Goal: Check status: Check status

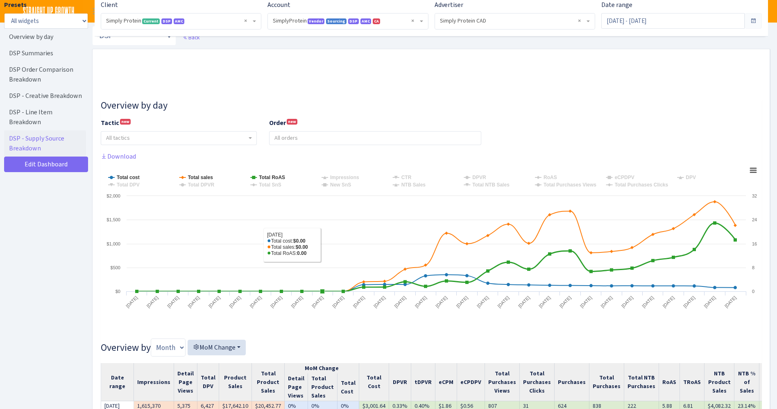
select select "1288314143782501"
select select "576703522483904443"
select select
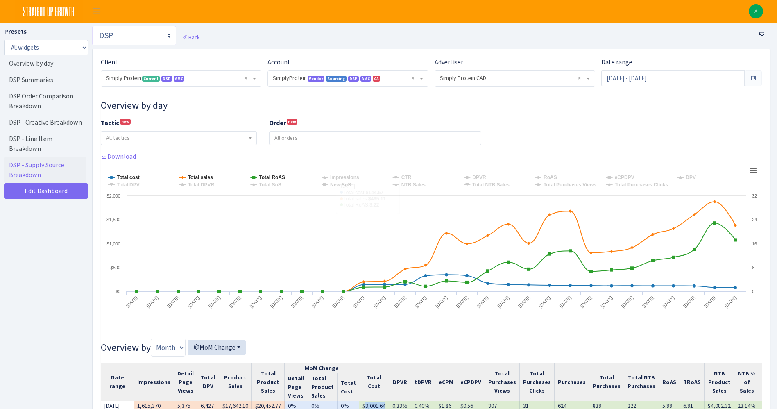
click at [142, 31] on select "Search DSP FBA Inventory Forecast Tracking Profitability Subscribe and save Pro…" at bounding box center [134, 36] width 84 height 20
select select "[URL][DOMAIN_NAME]"
click at [92, 26] on select "Search DSP FBA Inventory Forecast Tracking Profitability Subscribe and save Pro…" at bounding box center [134, 36] width 84 height 20
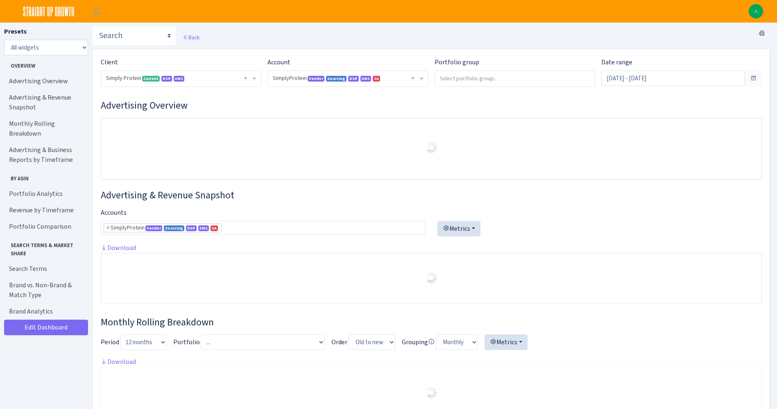
select select "1288314143782501"
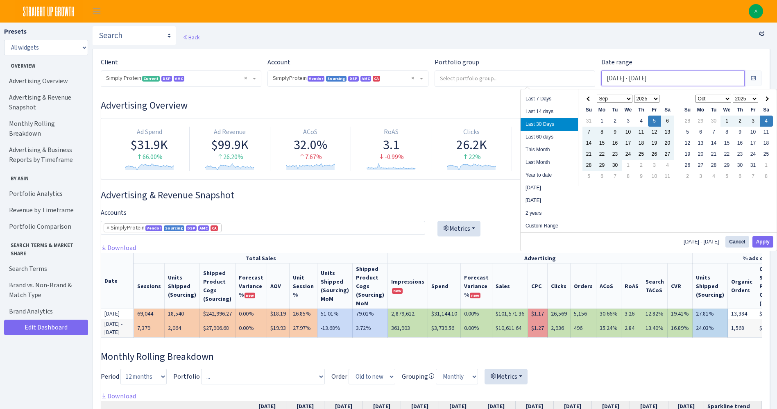
click at [608, 79] on input "Sep 5, 2025 - Oct 4, 2025" at bounding box center [673, 78] width 143 height 16
click at [552, 161] on li "Last Month" at bounding box center [549, 162] width 57 height 13
type input "Sep 1, 2025 - Sep 30, 2025"
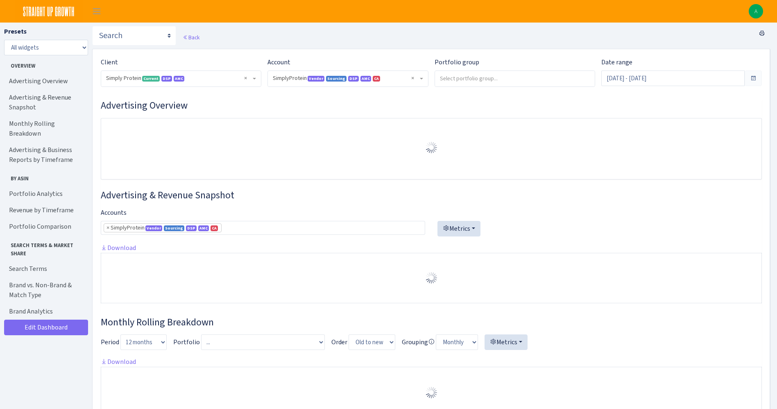
select select "1288314143782501"
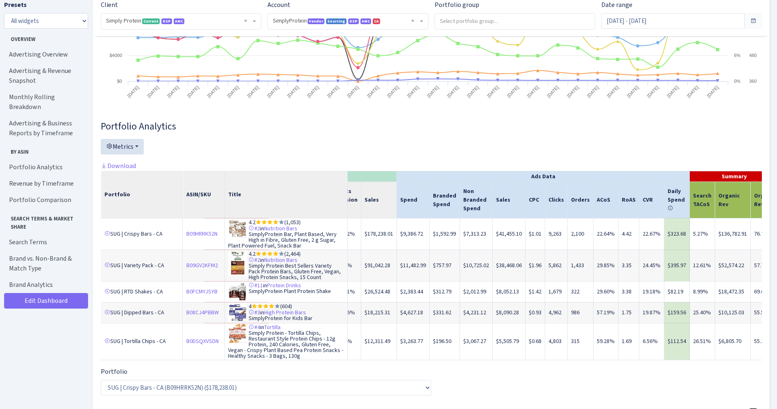
scroll to position [1168, 0]
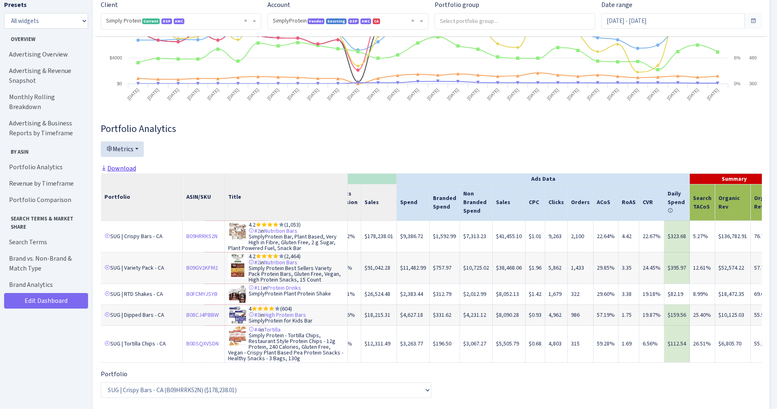
click at [132, 173] on link "Download" at bounding box center [118, 168] width 35 height 9
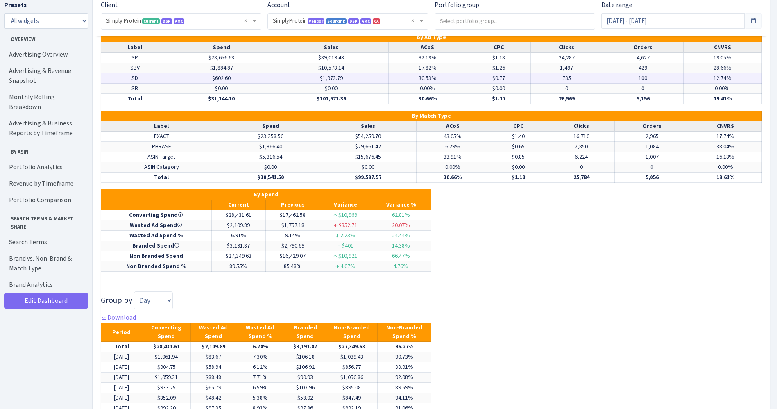
scroll to position [3504, 0]
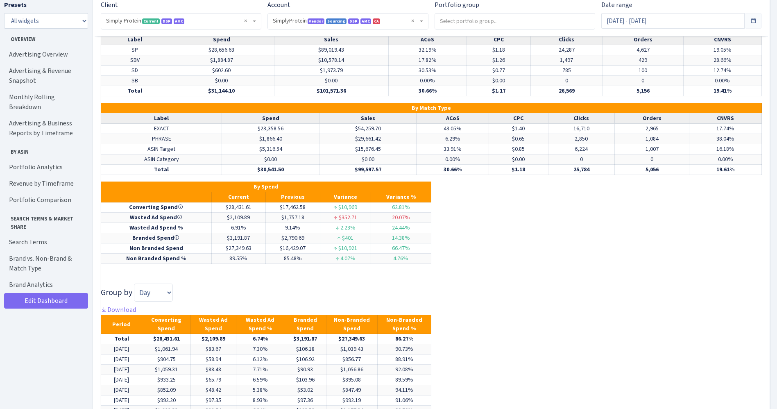
click at [128, 23] on link "Download" at bounding box center [118, 19] width 35 height 9
drag, startPoint x: 690, startPoint y: 231, endPoint x: 656, endPoint y: 226, distance: 34.4
click at [689, 232] on div "Brand vs. Non-Brand & Match Type Portfolio ... Branded IMM Paused Prospecting R…" at bounding box center [431, 283] width 661 height 714
click at [643, 14] on input "[DATE] - [DATE]" at bounding box center [673, 21] width 143 height 16
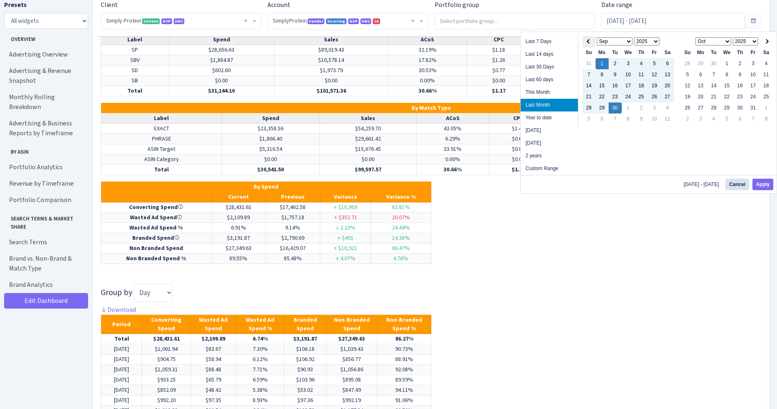
click at [590, 39] on span at bounding box center [589, 41] width 5 height 5
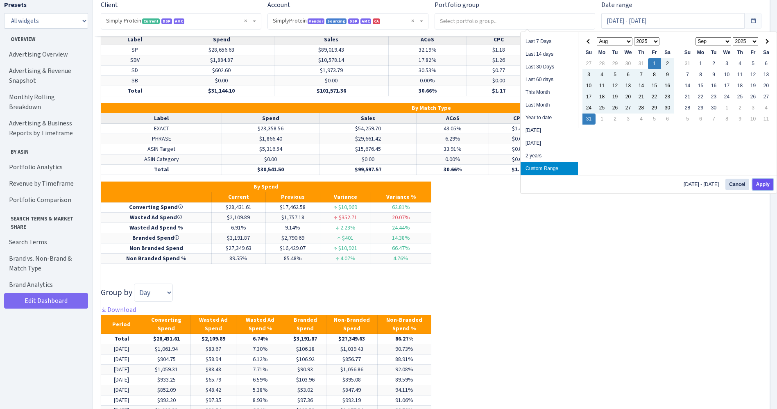
click at [765, 189] on button "Apply" at bounding box center [763, 184] width 21 height 11
type input "Aug 1, 2025 - Aug 31, 2025"
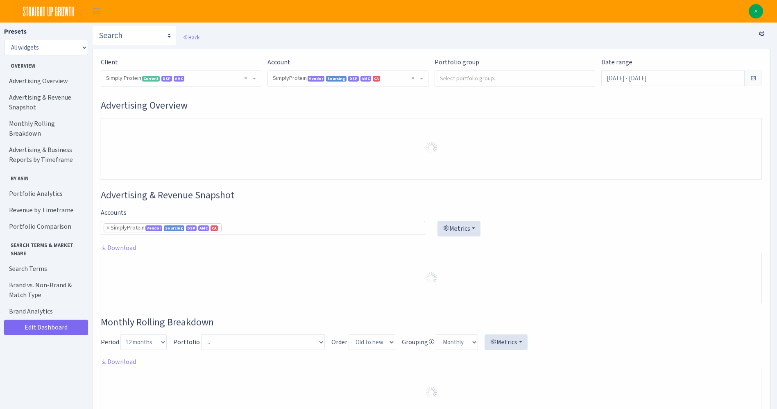
select select "1288314143782501"
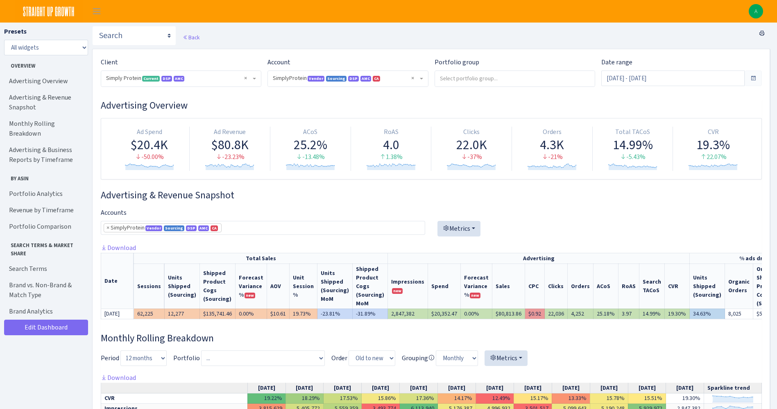
click at [747, 227] on div at bounding box center [600, 225] width 325 height 35
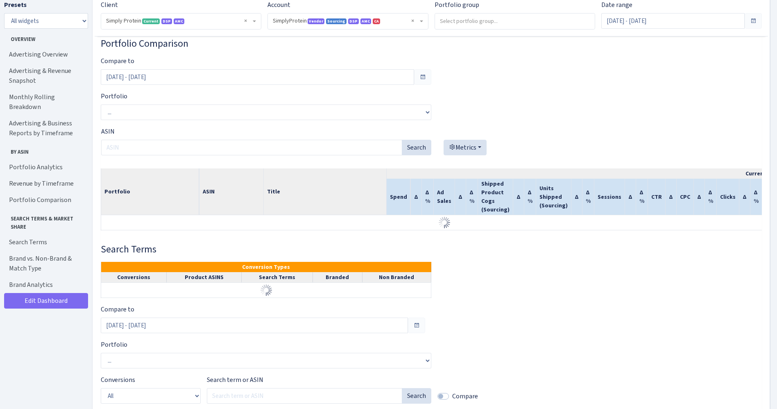
scroll to position [1229, 0]
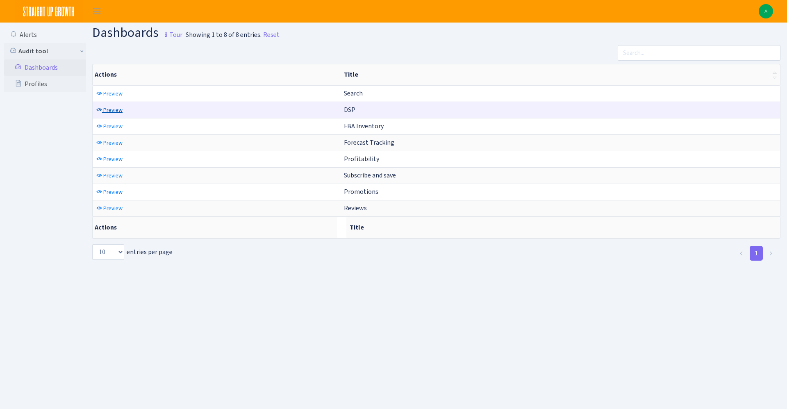
click at [123, 111] on link "Preview" at bounding box center [109, 110] width 30 height 13
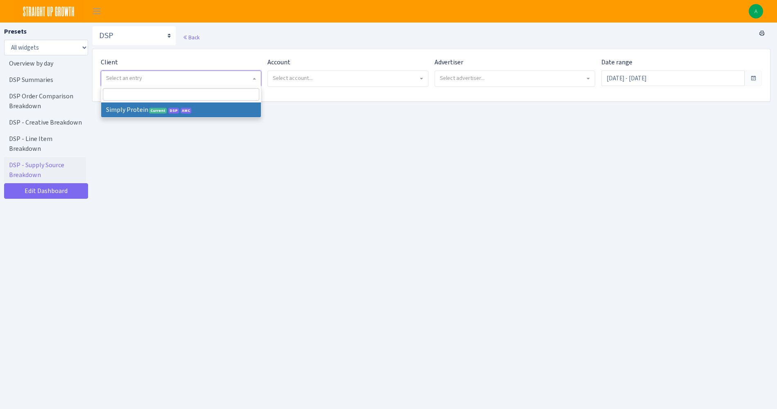
click at [130, 77] on span "Select an entry" at bounding box center [124, 78] width 36 height 8
select select "332"
select select
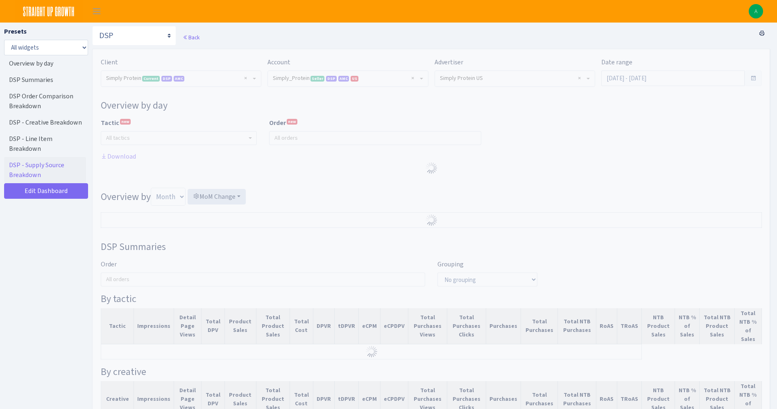
select select "470438976738569"
select select "577135095539250507"
select select
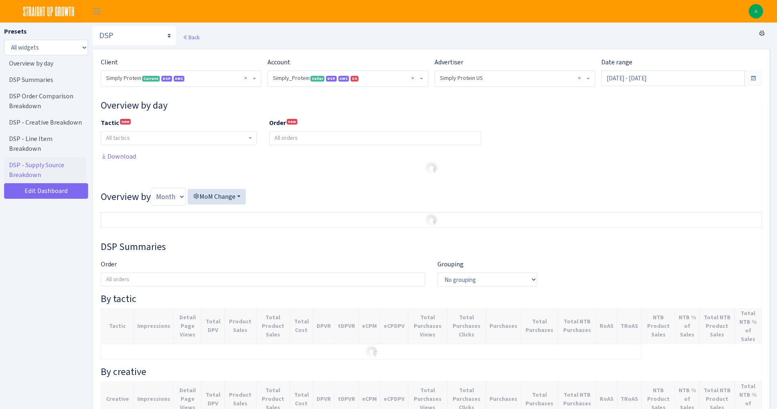
drag, startPoint x: 0, startPoint y: 0, endPoint x: 316, endPoint y: 79, distance: 325.3
click at [316, 79] on span "Seller" at bounding box center [318, 79] width 14 height 6
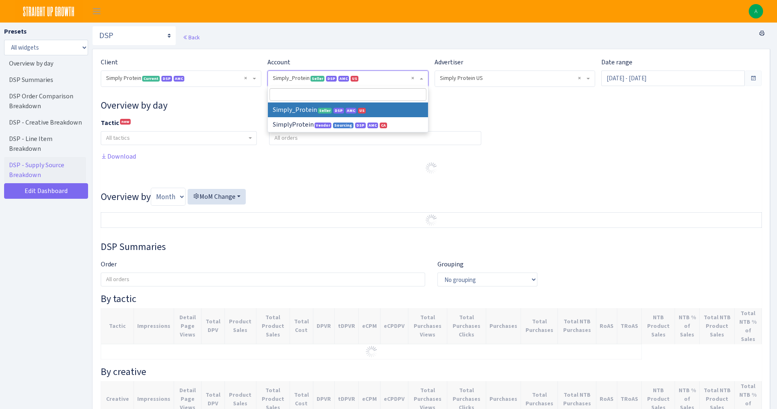
click at [518, 102] on h3 "Overview by day" at bounding box center [431, 106] width 661 height 12
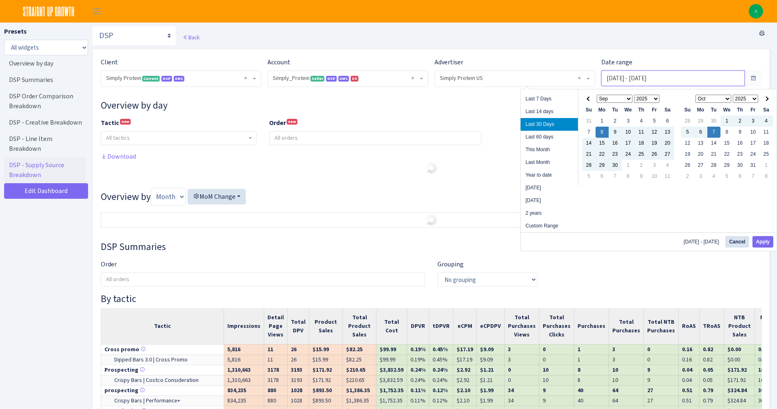
click at [619, 83] on input "Sep 8, 2025 - Oct 7, 2025" at bounding box center [673, 78] width 143 height 16
click at [545, 159] on li "Last Month" at bounding box center [549, 162] width 57 height 13
type input "[DATE] - [DATE]"
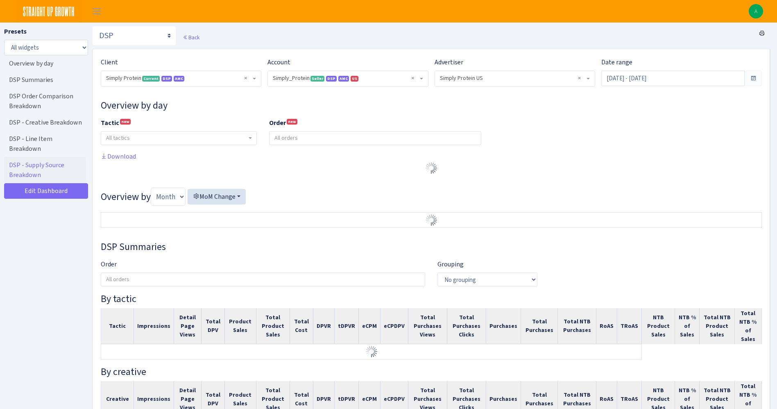
select select "470438976738569"
select select "577135095539250507"
select select
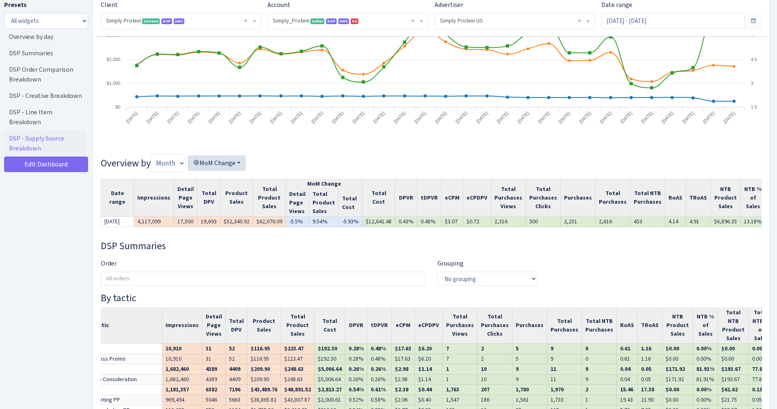
scroll to position [0, 34]
